Goal: Task Accomplishment & Management: Manage account settings

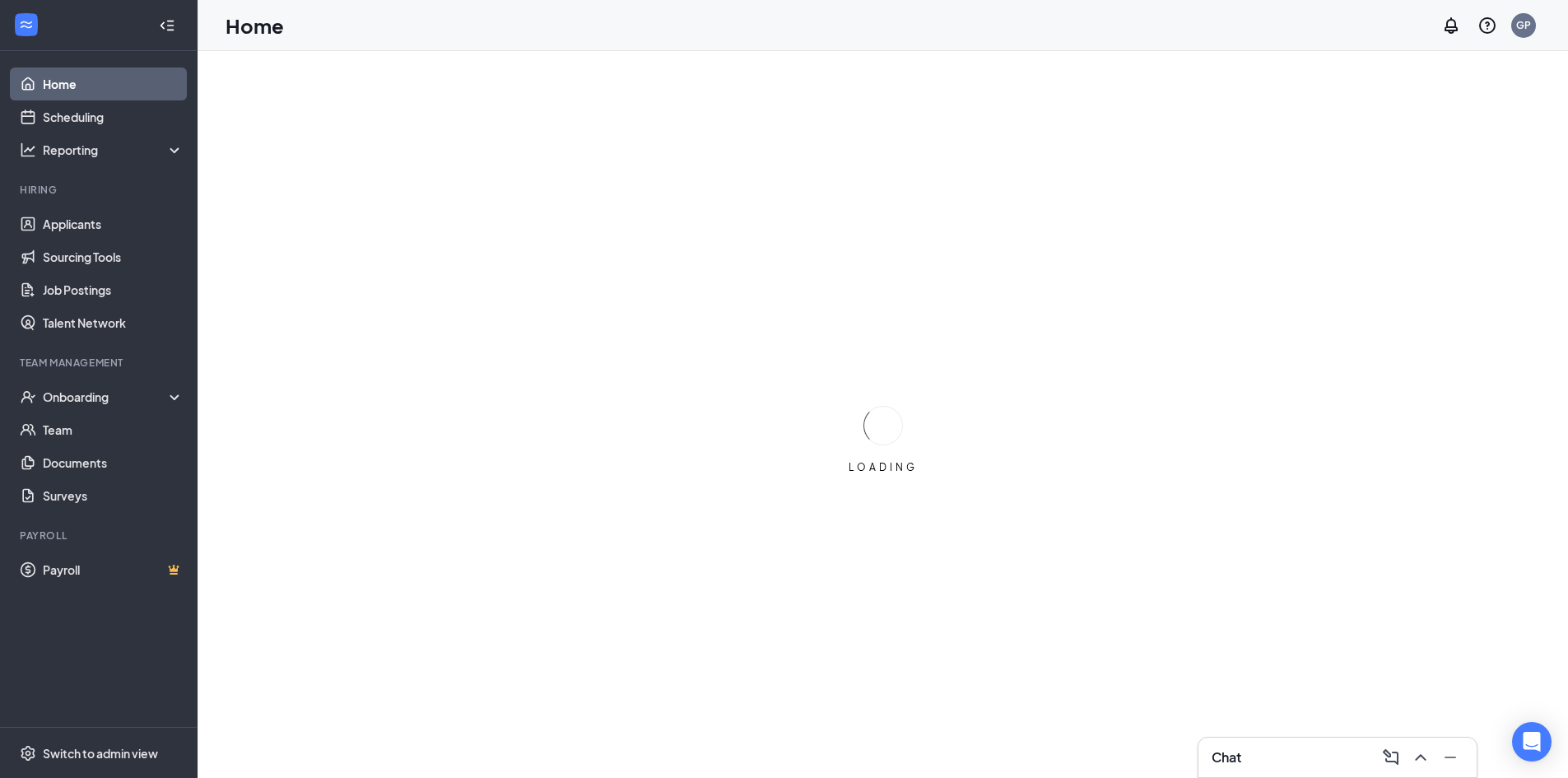
click at [111, 364] on div "Team Management" at bounding box center [100, 362] width 161 height 14
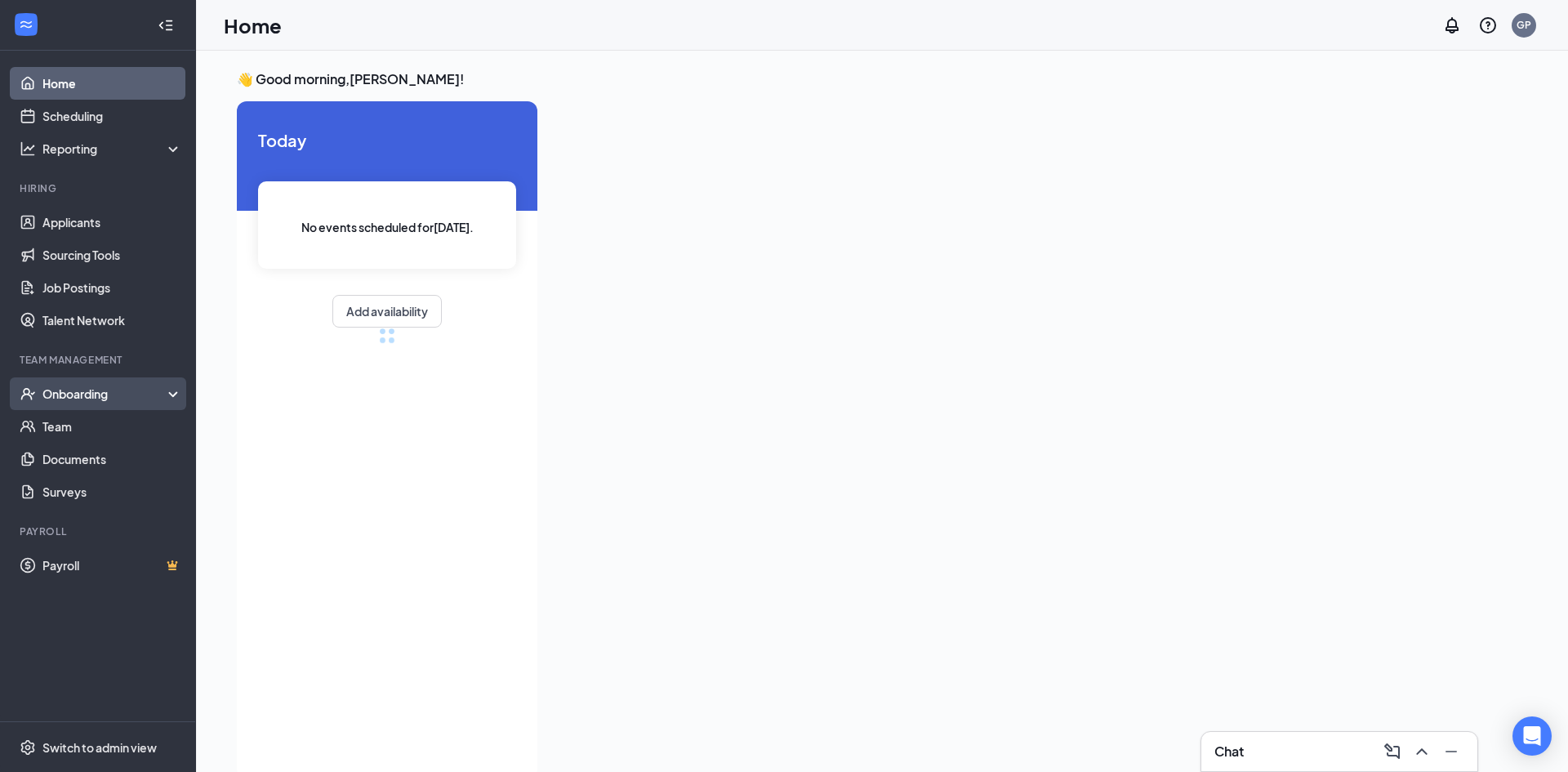
click at [119, 407] on div "Onboarding" at bounding box center [98, 394] width 196 height 33
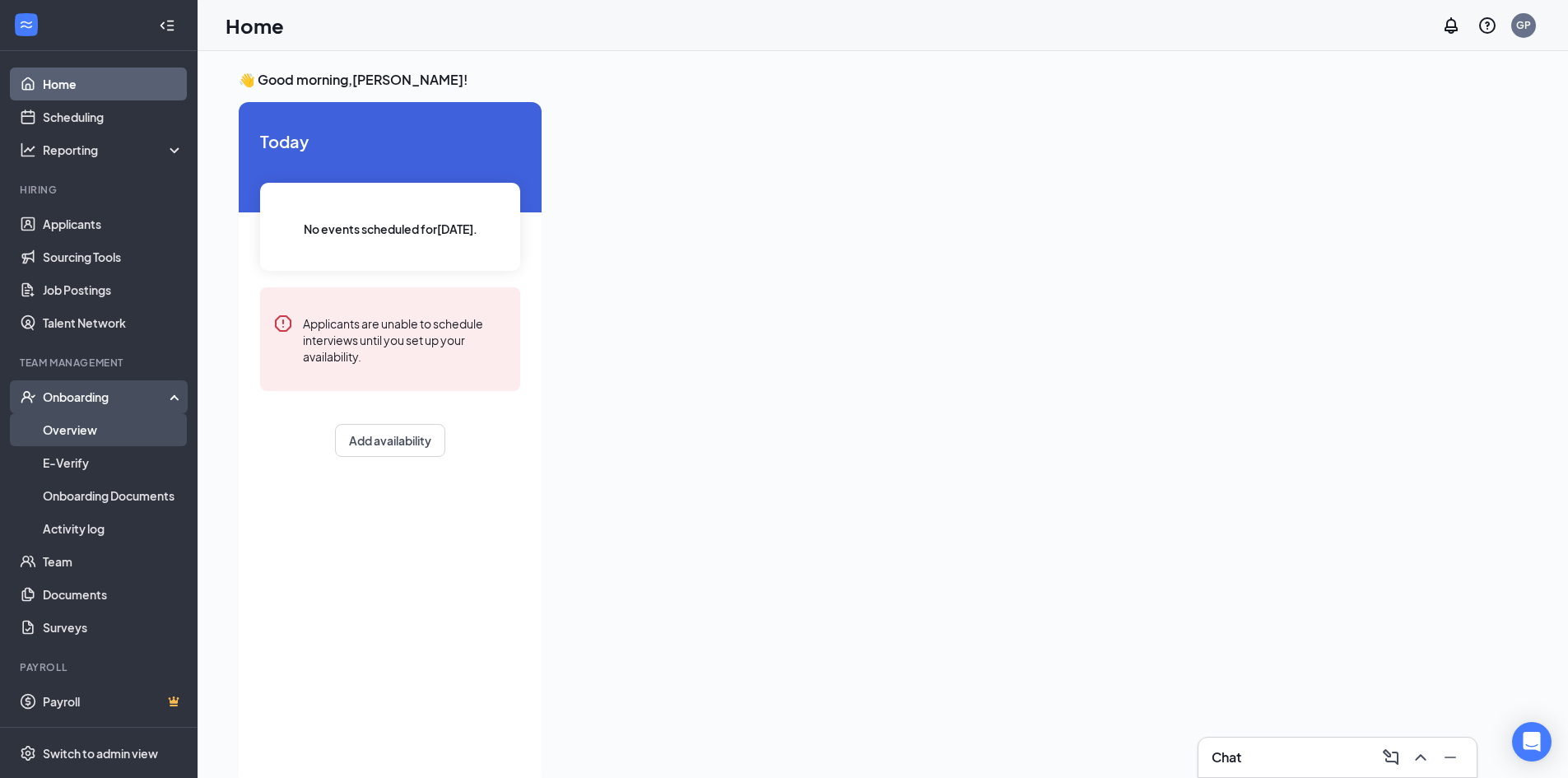
click at [115, 446] on link "Overview" at bounding box center [113, 430] width 141 height 33
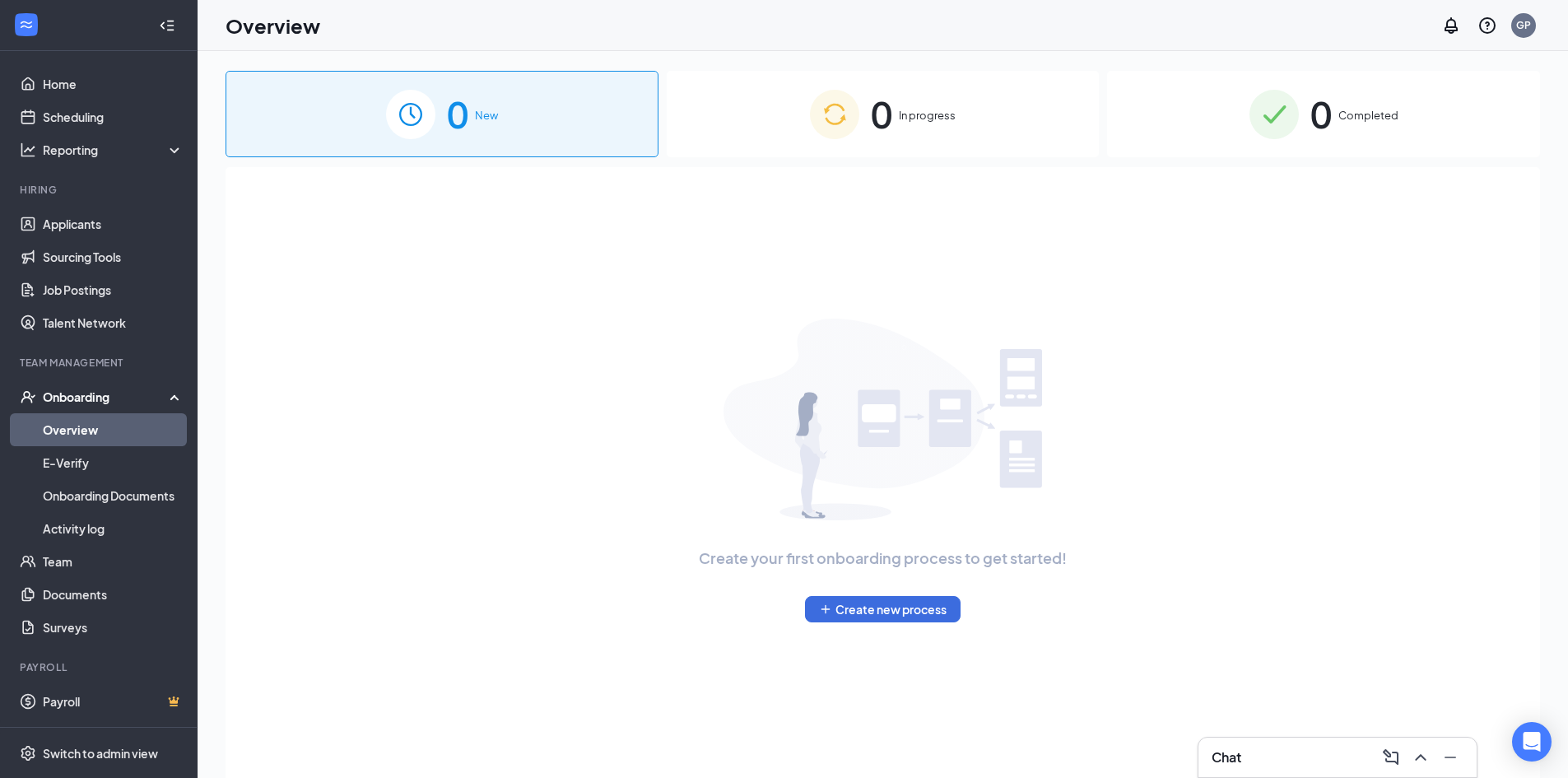
click at [985, 134] on div "0 In progress" at bounding box center [884, 114] width 433 height 86
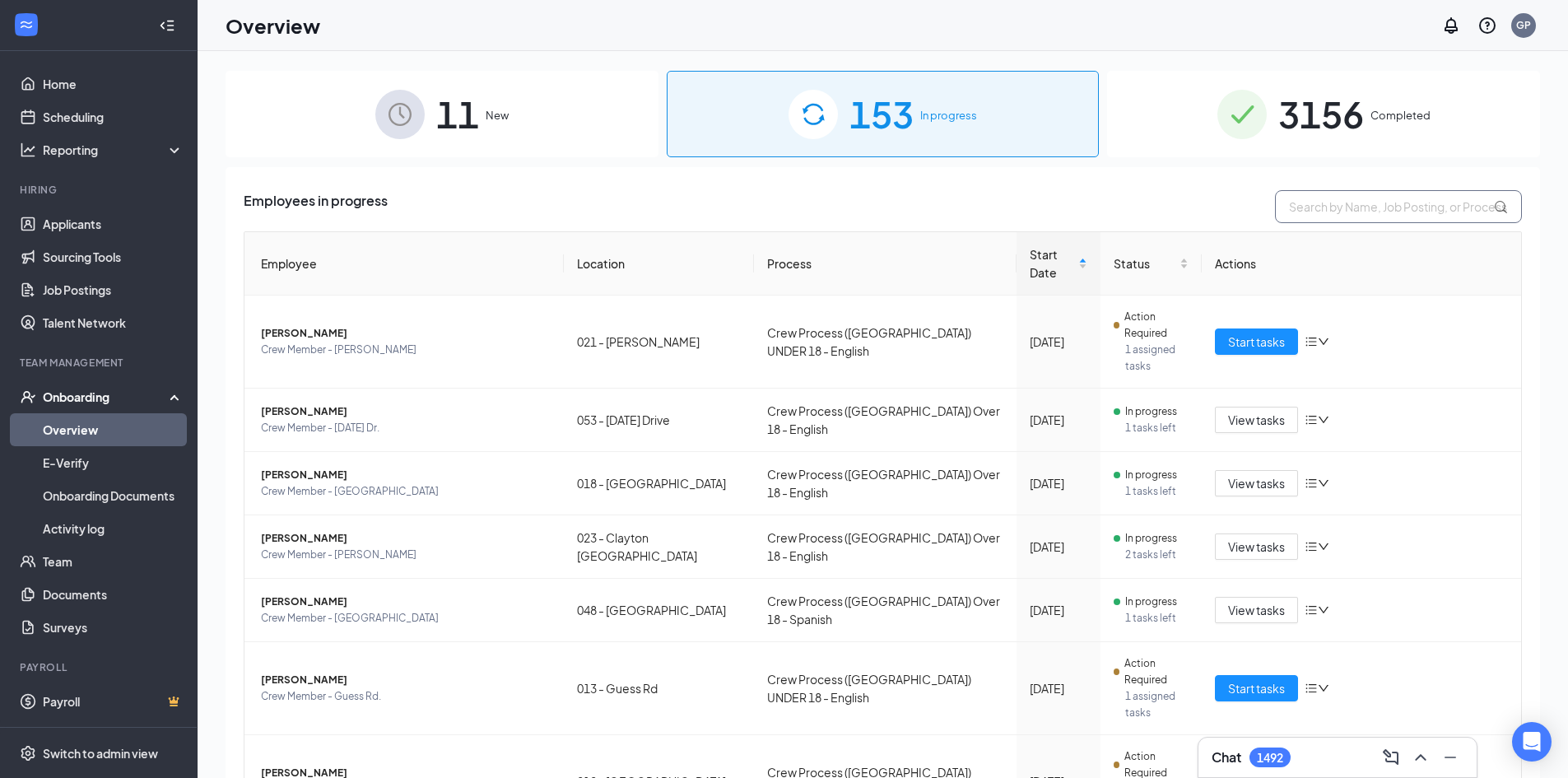
click at [1292, 196] on div "Employees in progress Employee Location Process Start Date Status Actions [PERS…" at bounding box center [883, 641] width 1315 height 949
click at [1306, 210] on input "text" at bounding box center [1398, 207] width 247 height 33
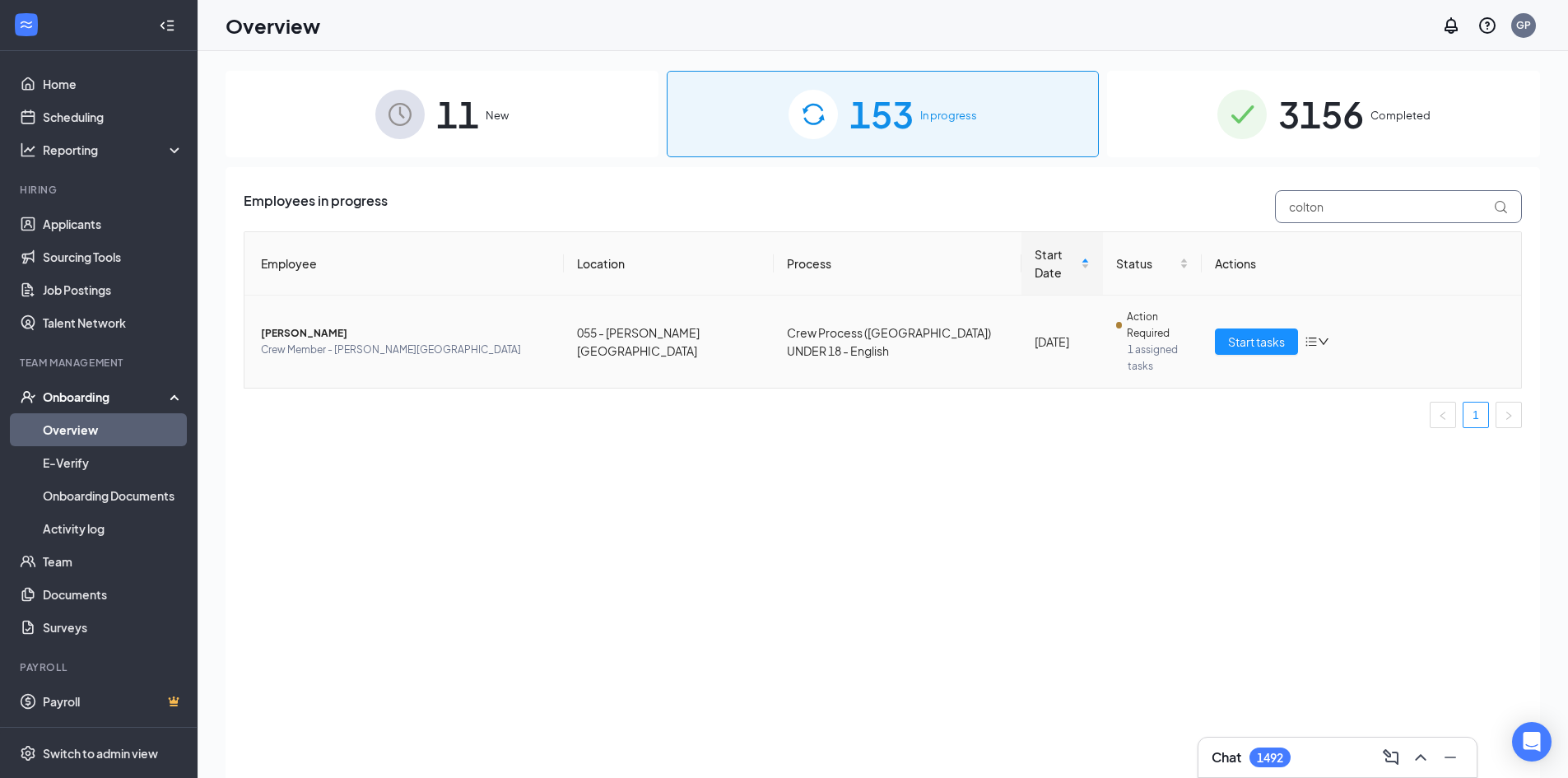
type input "colton"
click at [446, 341] on span "Crew Member - [PERSON_NAME][GEOGRAPHIC_DATA]" at bounding box center [406, 349] width 290 height 17
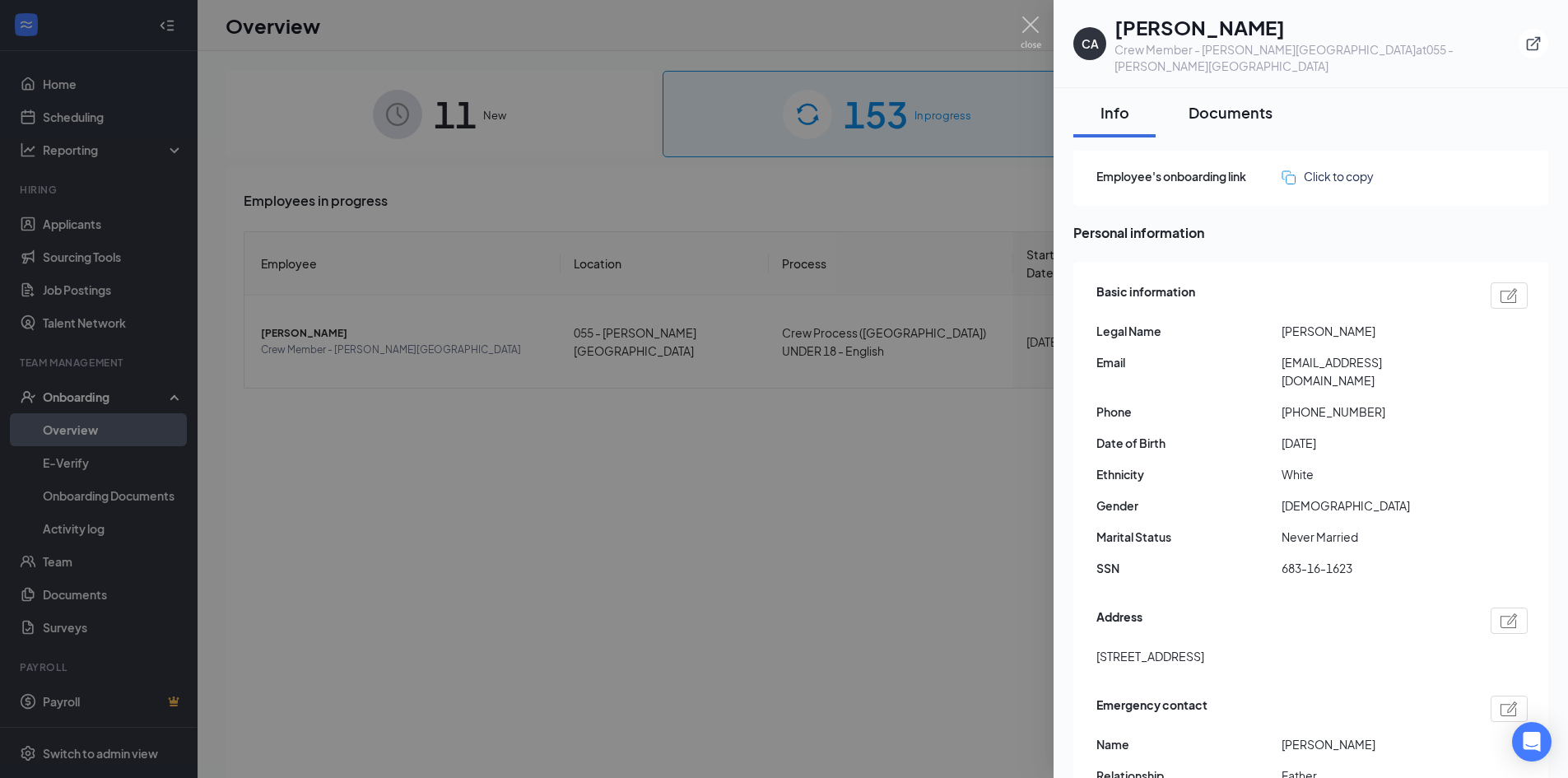
click at [1231, 108] on button "Documents" at bounding box center [1230, 113] width 117 height 50
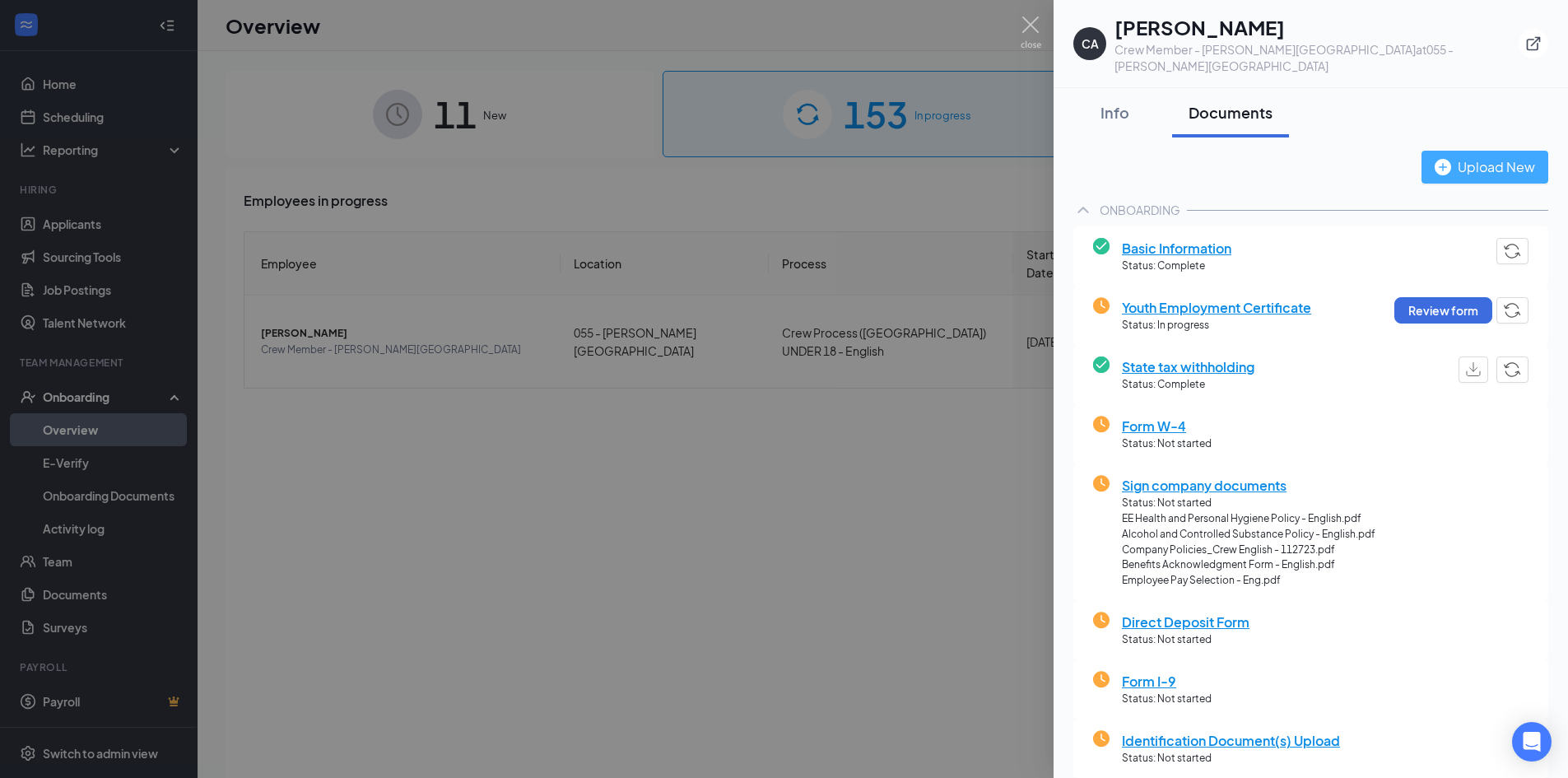
click at [1439, 159] on img "button" at bounding box center [1442, 167] width 17 height 17
click at [1433, 297] on button "Review form" at bounding box center [1443, 310] width 98 height 26
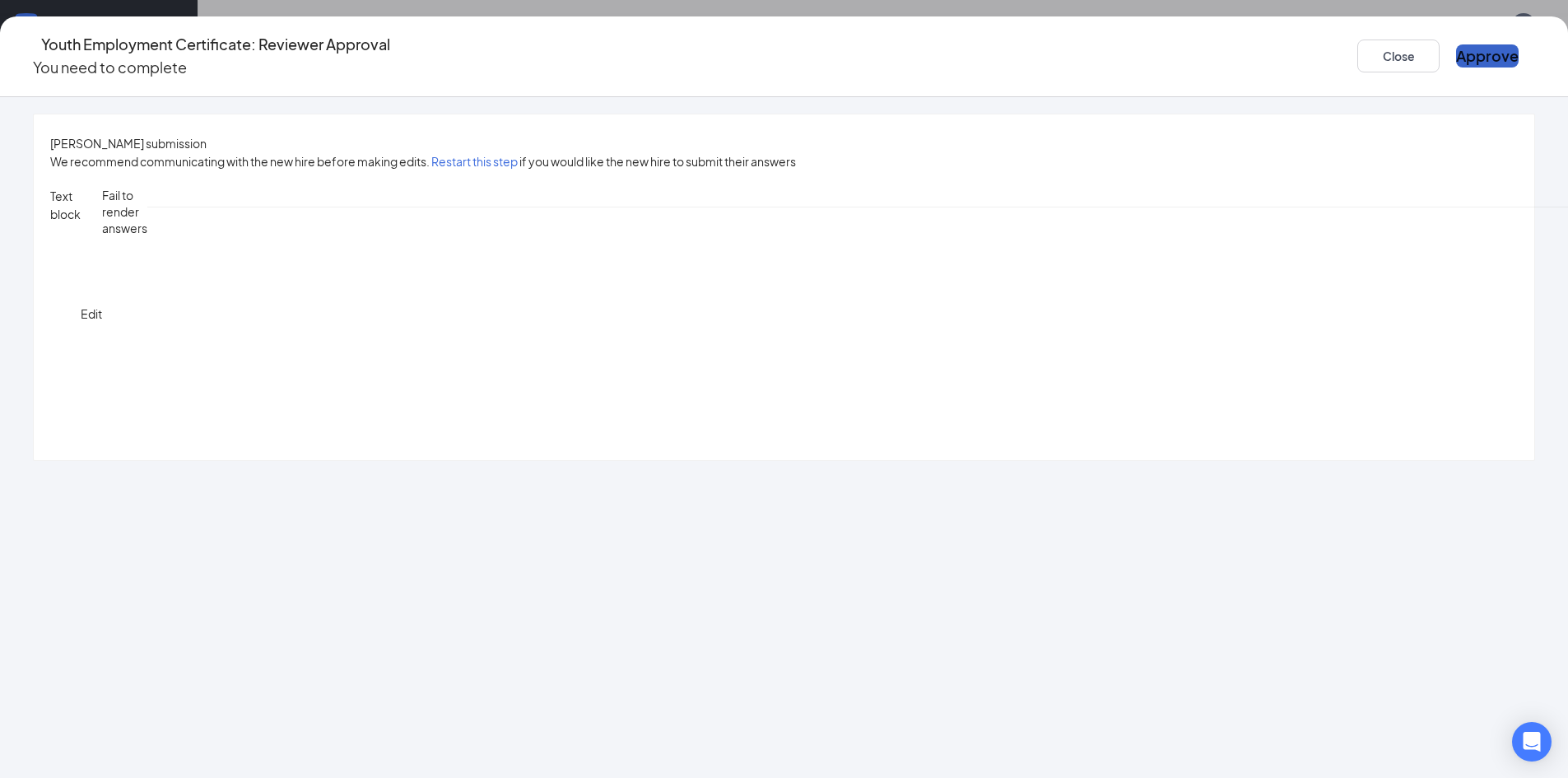
click at [1456, 45] on button "Approve" at bounding box center [1488, 56] width 63 height 23
